Goal: Information Seeking & Learning: Learn about a topic

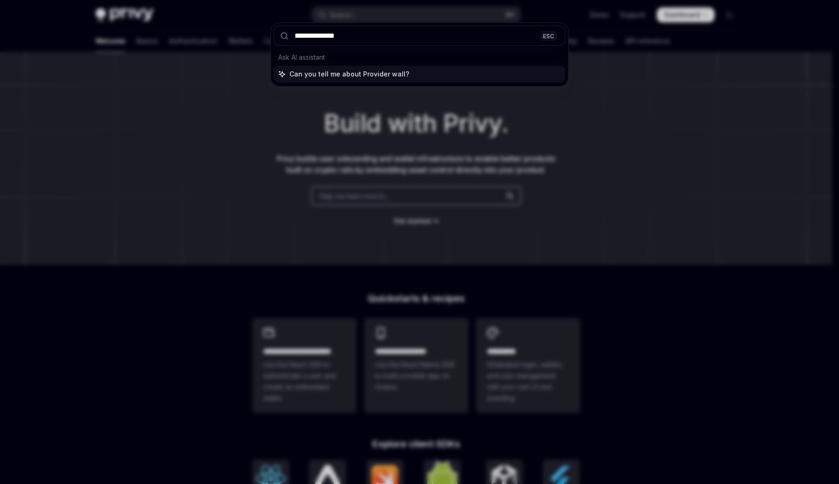
type input "**********"
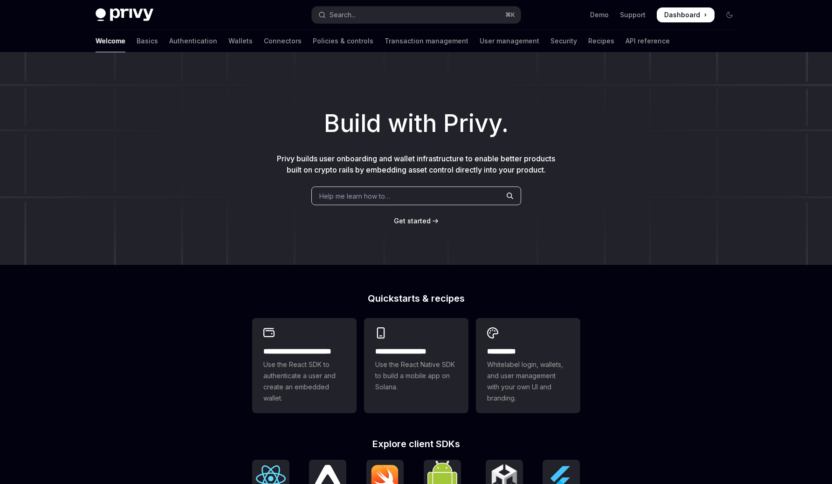
type textarea "*"
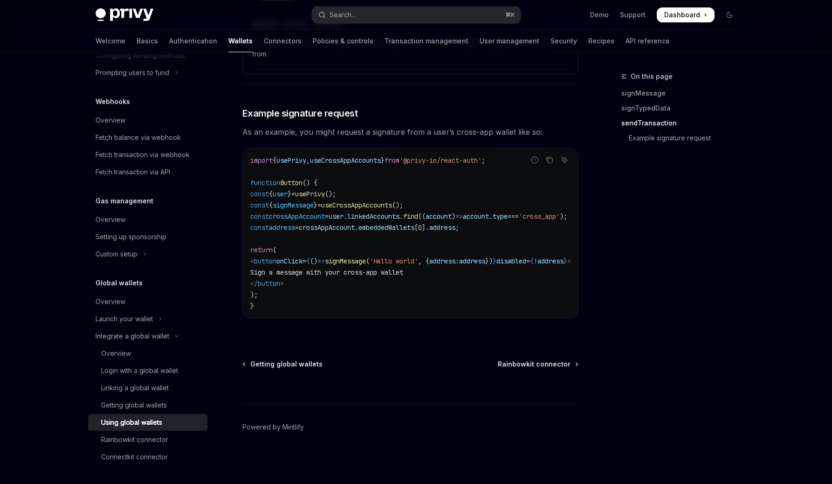
scroll to position [1559, 0]
click at [380, 20] on button "Search... ⌘ K" at bounding box center [416, 15] width 209 height 17
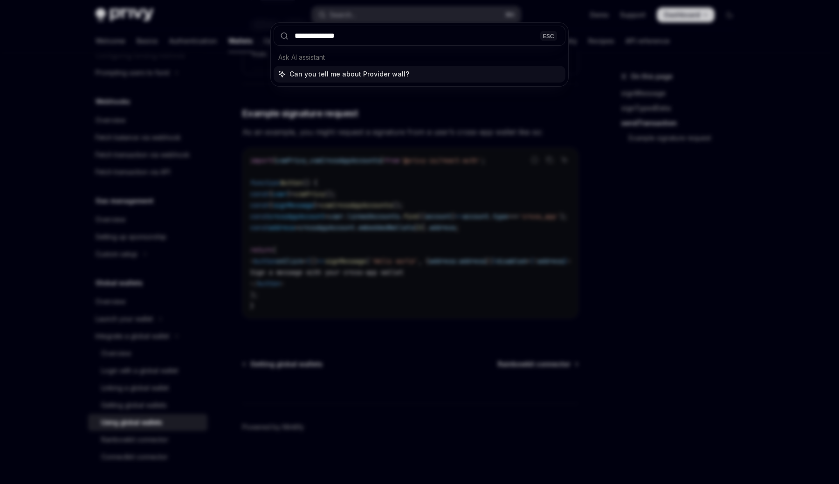
type input "**********"
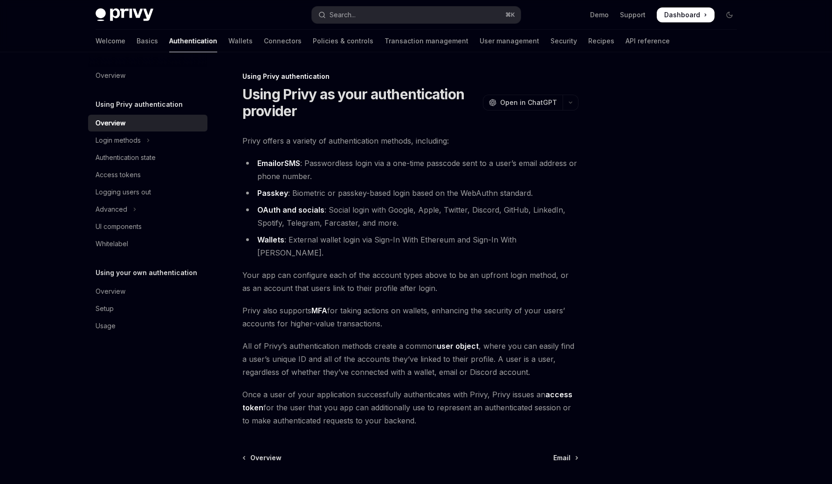
click at [207, 44] on div "Welcome Basics Authentication Wallets Connectors Policies & controls Transactio…" at bounding box center [383, 41] width 575 height 22
click at [229, 42] on link "Wallets" at bounding box center [241, 41] width 24 height 22
type textarea "*"
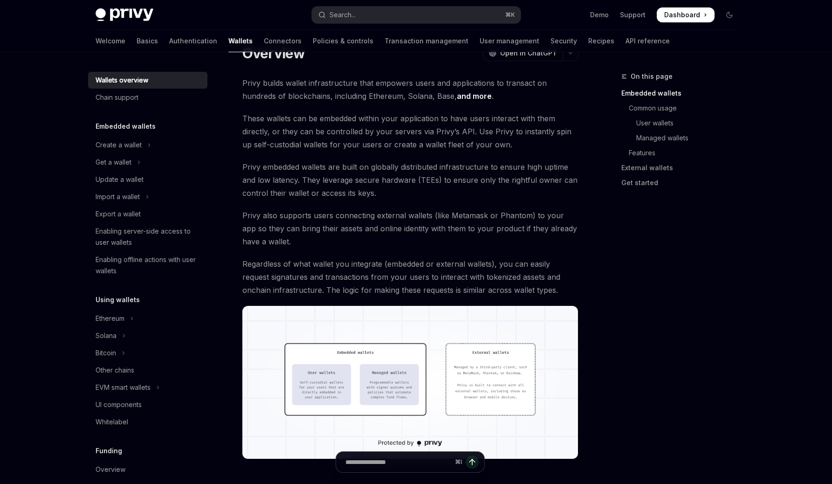
scroll to position [42, 0]
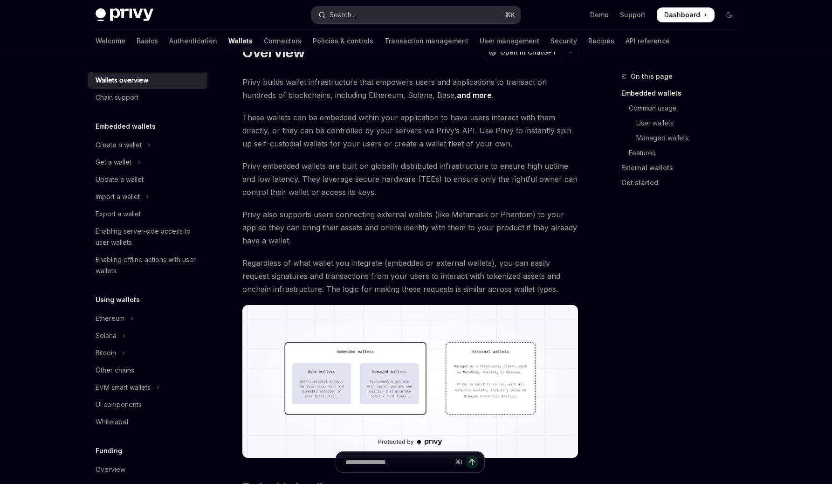
click at [351, 16] on div "Search..." at bounding box center [343, 14] width 26 height 11
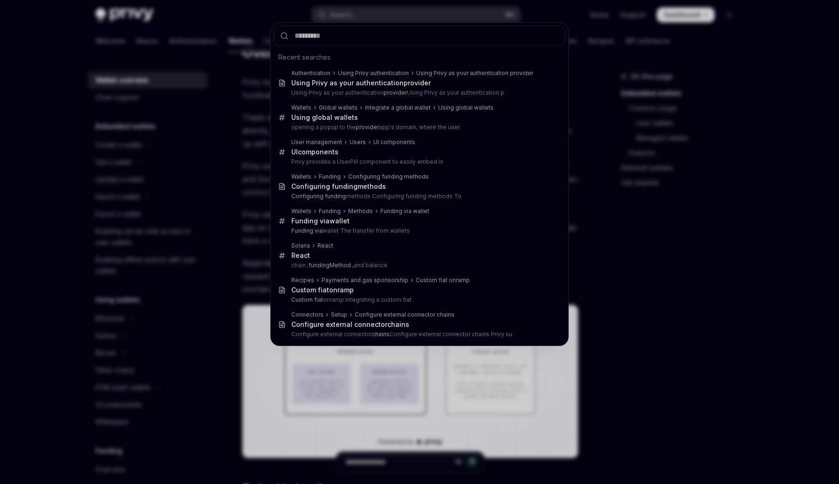
type input "********"
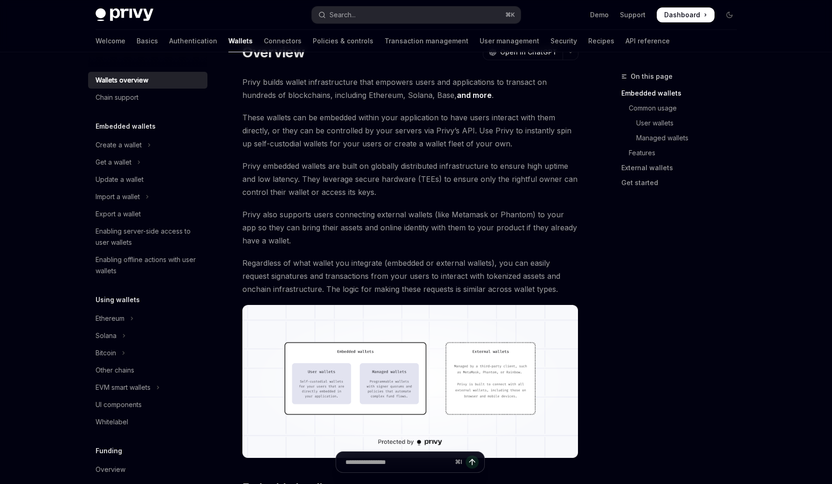
type textarea "*"
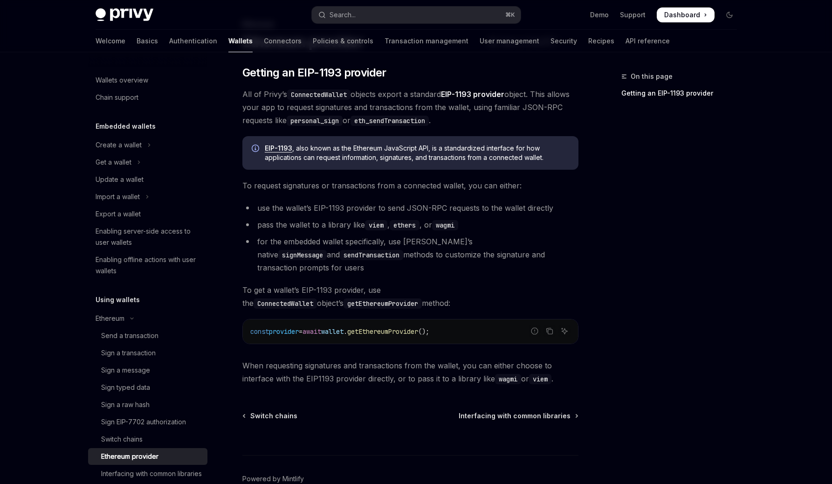
scroll to position [91, 0]
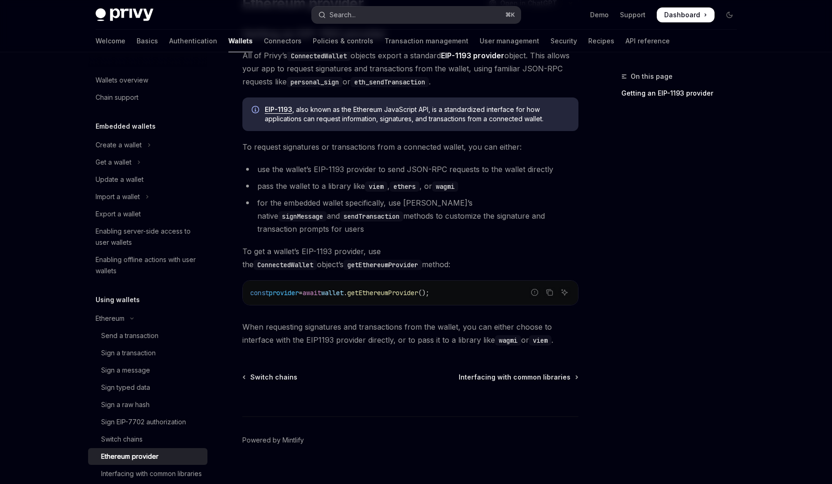
click at [375, 12] on button "Search... ⌘ K" at bounding box center [416, 15] width 209 height 17
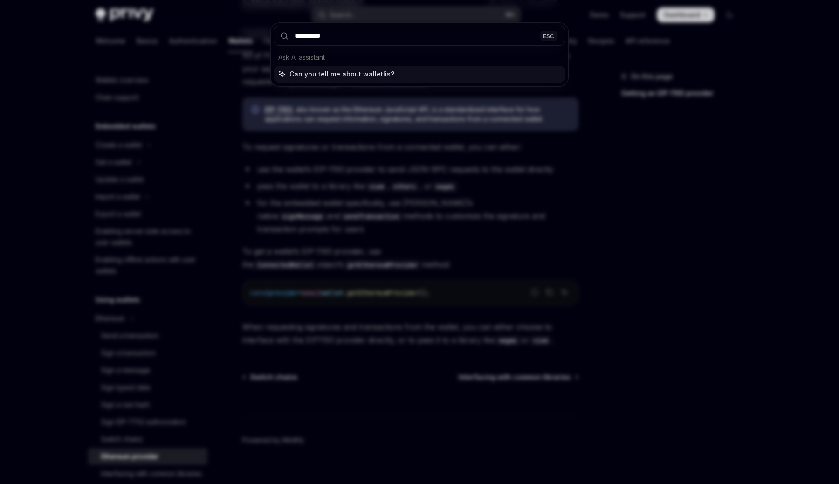
type input "**********"
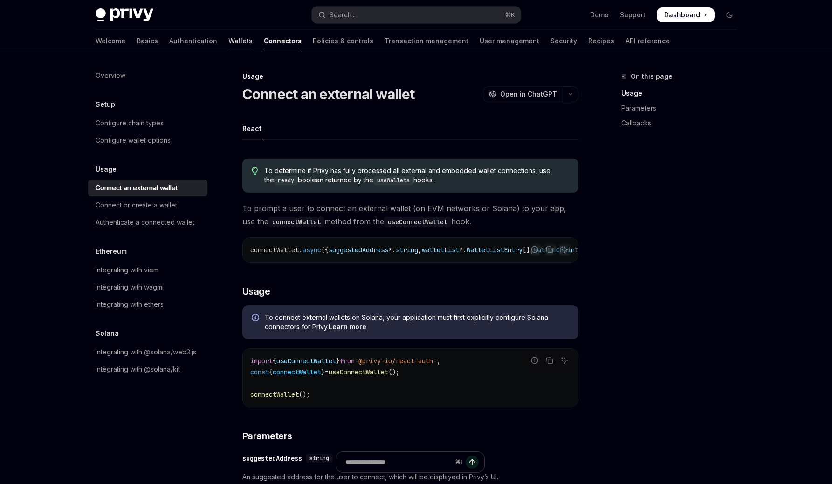
click at [229, 40] on link "Wallets" at bounding box center [241, 41] width 24 height 22
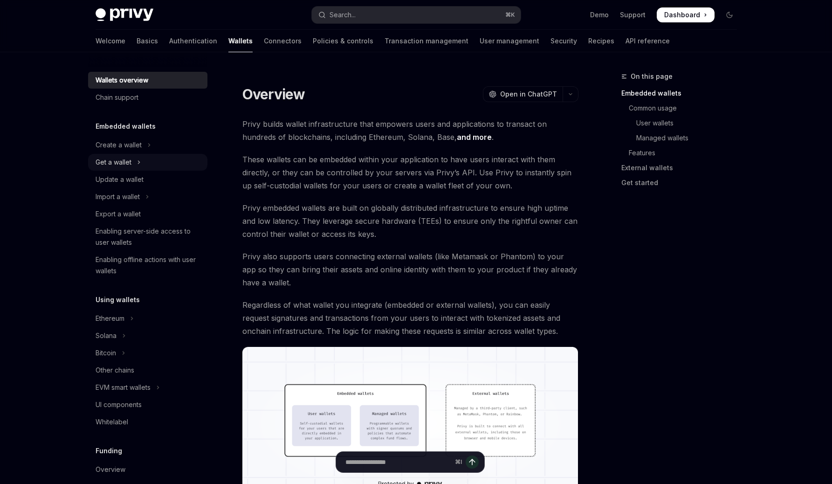
click at [140, 160] on icon "Toggle Get a wallet section" at bounding box center [139, 162] width 4 height 11
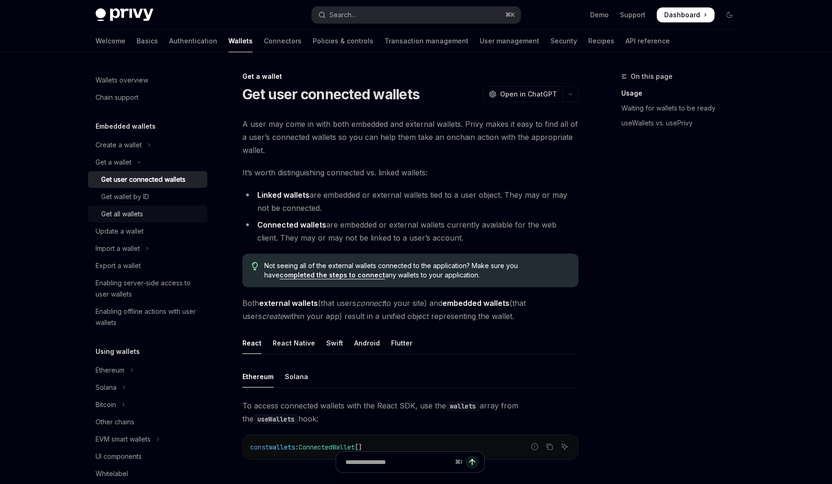
click at [140, 215] on div "Get all wallets" at bounding box center [122, 213] width 42 height 11
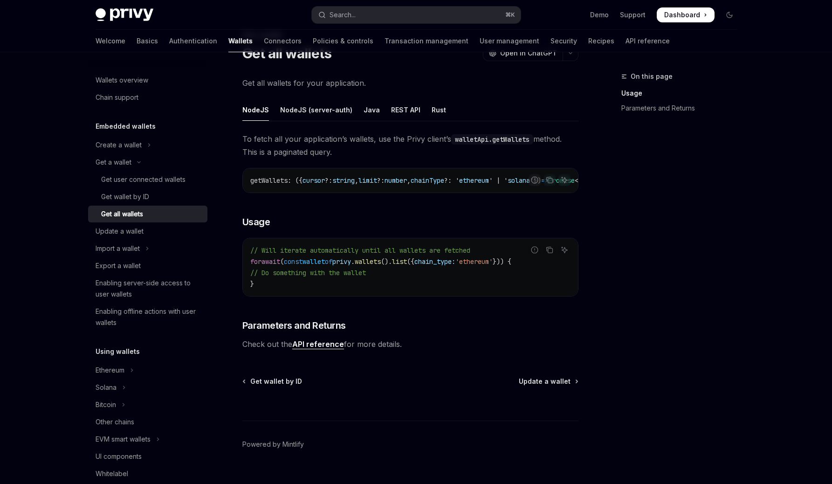
scroll to position [42, 0]
click at [305, 112] on div "NodeJS (server-auth)" at bounding box center [316, 109] width 72 height 22
type textarea "*"
